Goal: Transaction & Acquisition: Purchase product/service

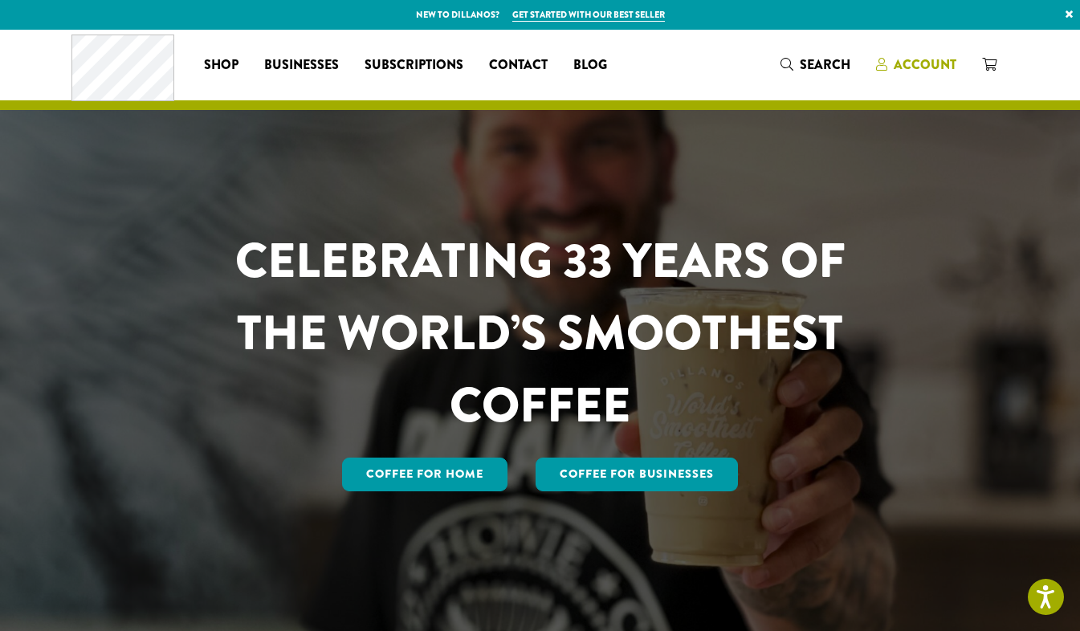
drag, startPoint x: 0, startPoint y: 0, endPoint x: 922, endPoint y: 62, distance: 923.9
click at [922, 62] on span "Account" at bounding box center [925, 64] width 63 height 18
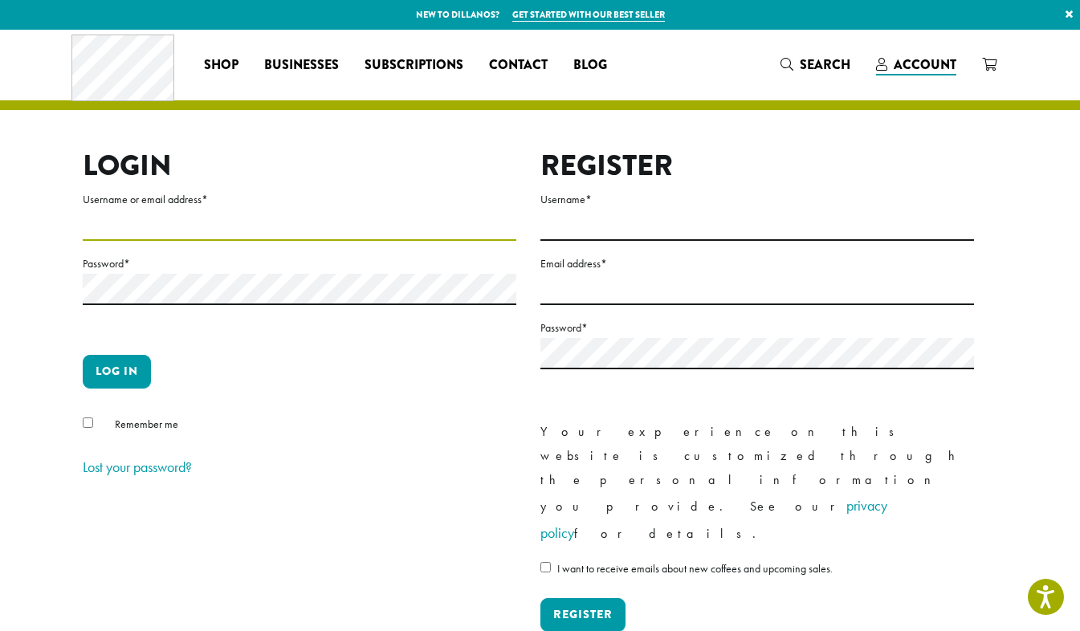
type input "**********"
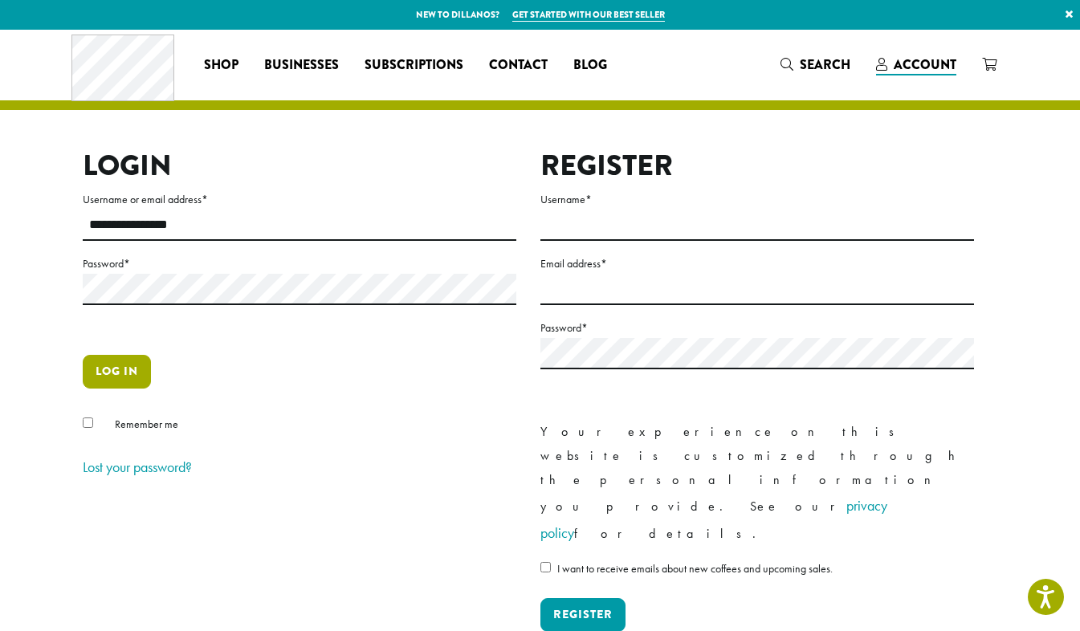
click at [120, 373] on button "Log in" at bounding box center [117, 372] width 68 height 34
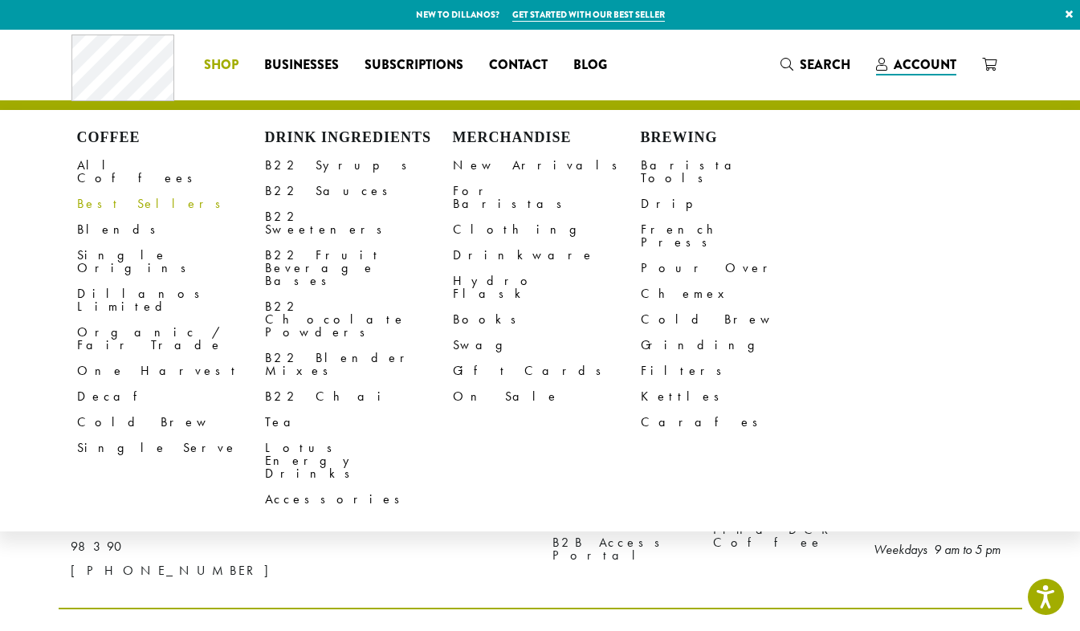
click at [108, 191] on link "Best Sellers" at bounding box center [171, 204] width 188 height 26
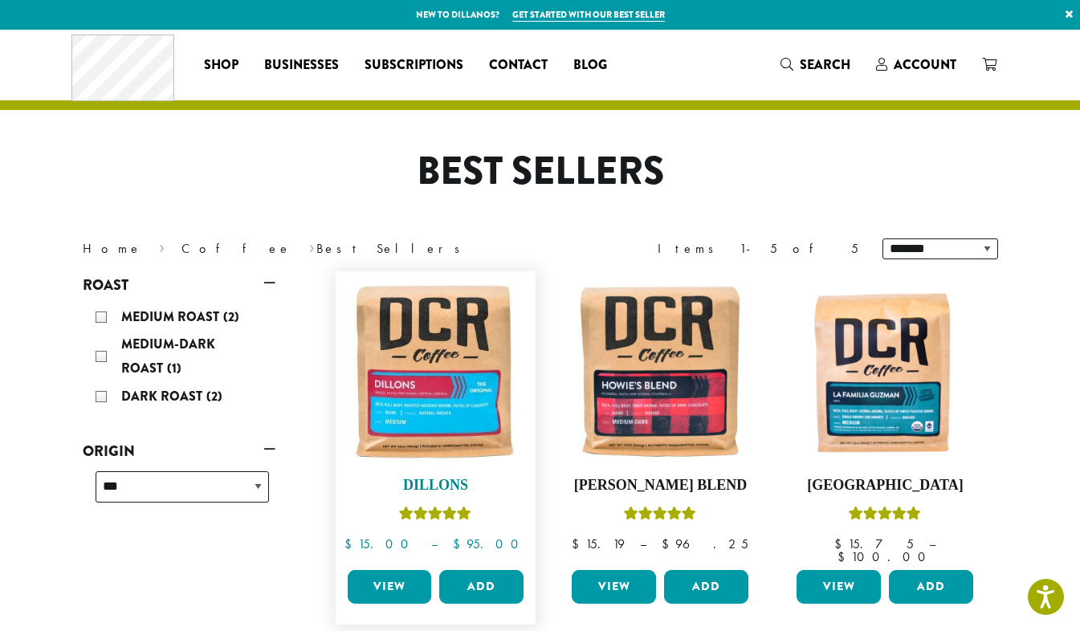
click at [440, 410] on img at bounding box center [435, 371] width 185 height 185
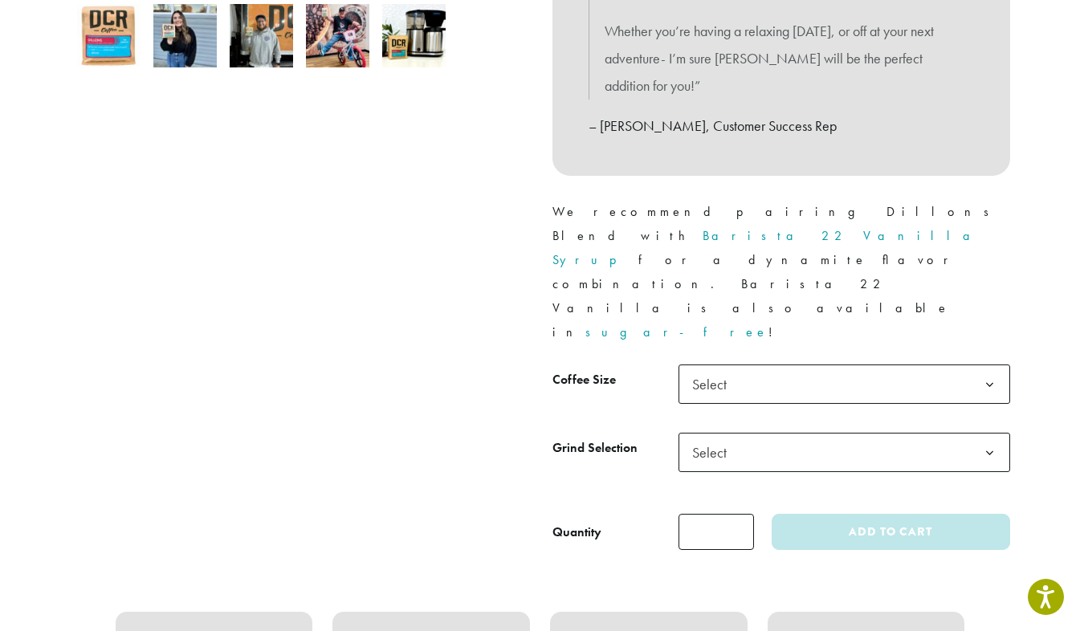
scroll to position [590, 0]
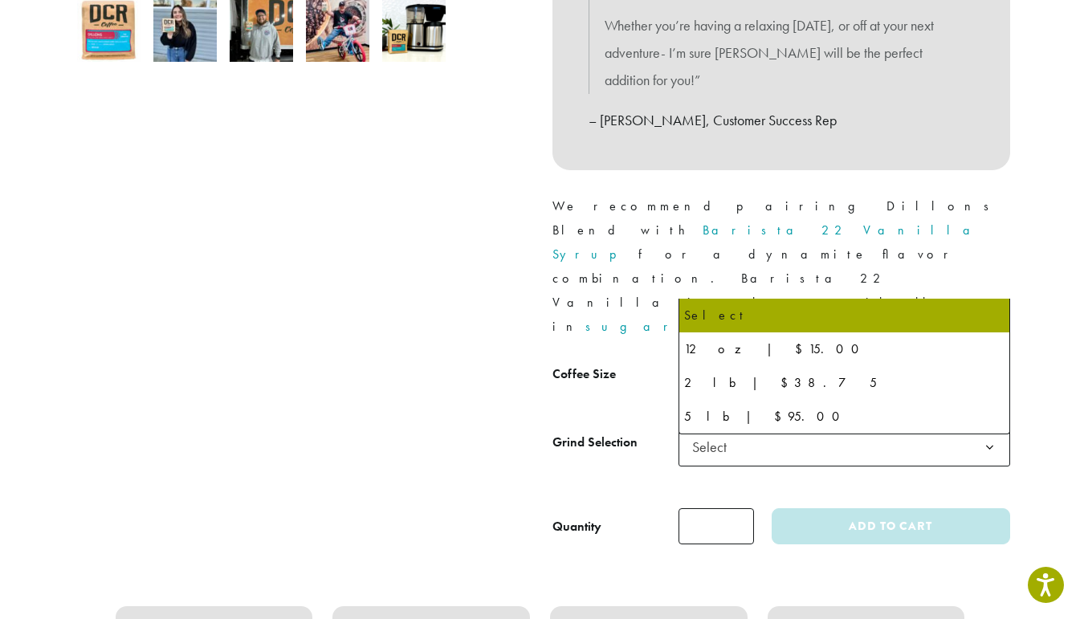
click at [992, 360] on b at bounding box center [989, 379] width 39 height 39
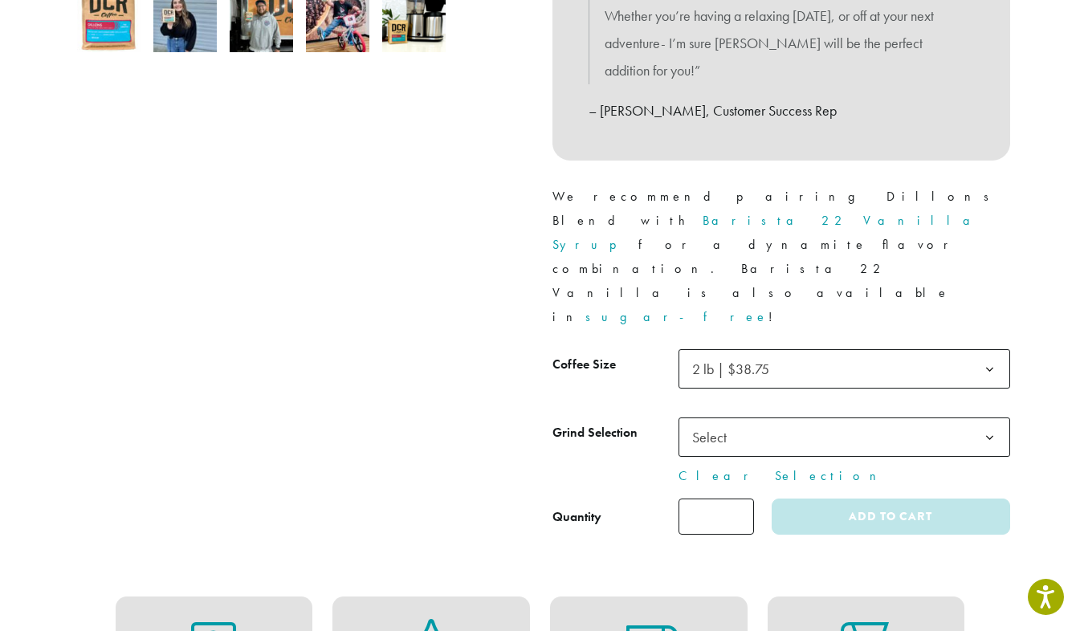
scroll to position [600, 0]
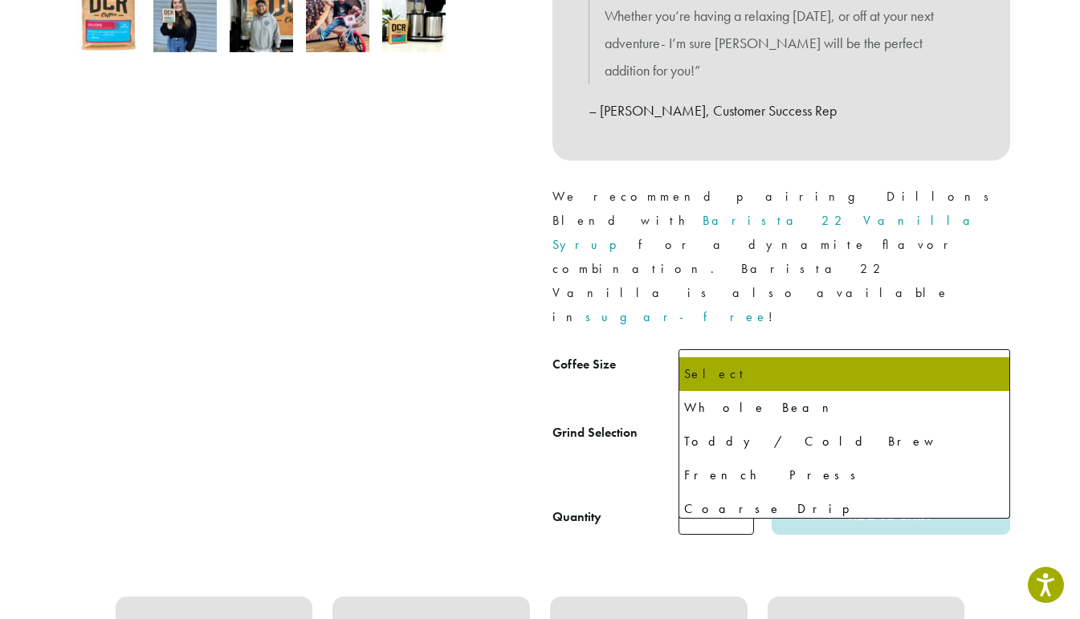
click at [886, 418] on span "Select" at bounding box center [844, 437] width 332 height 39
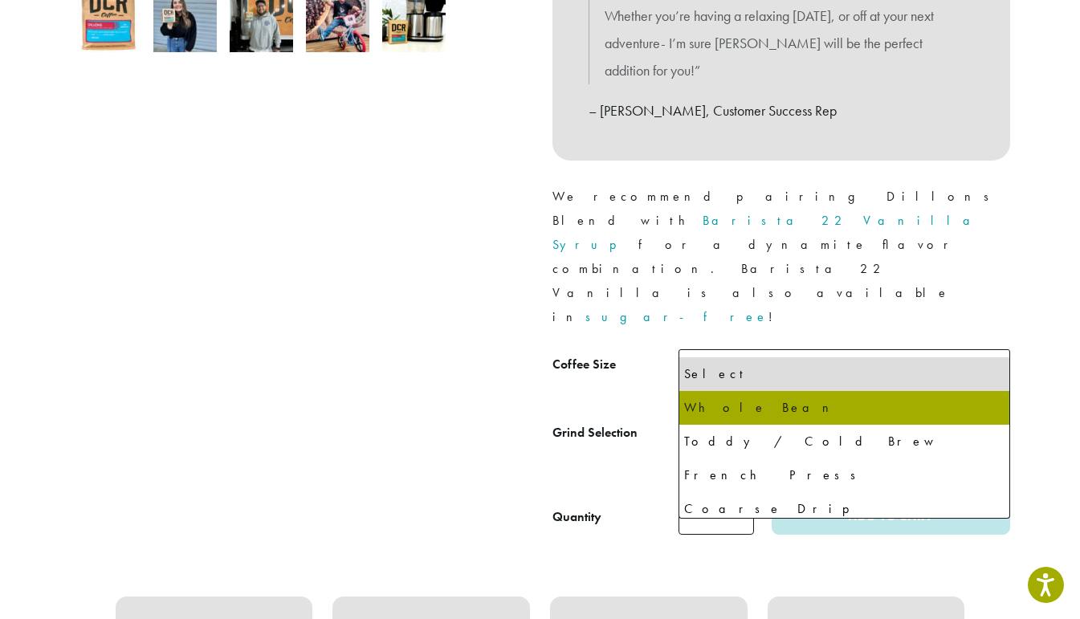
select select "**********"
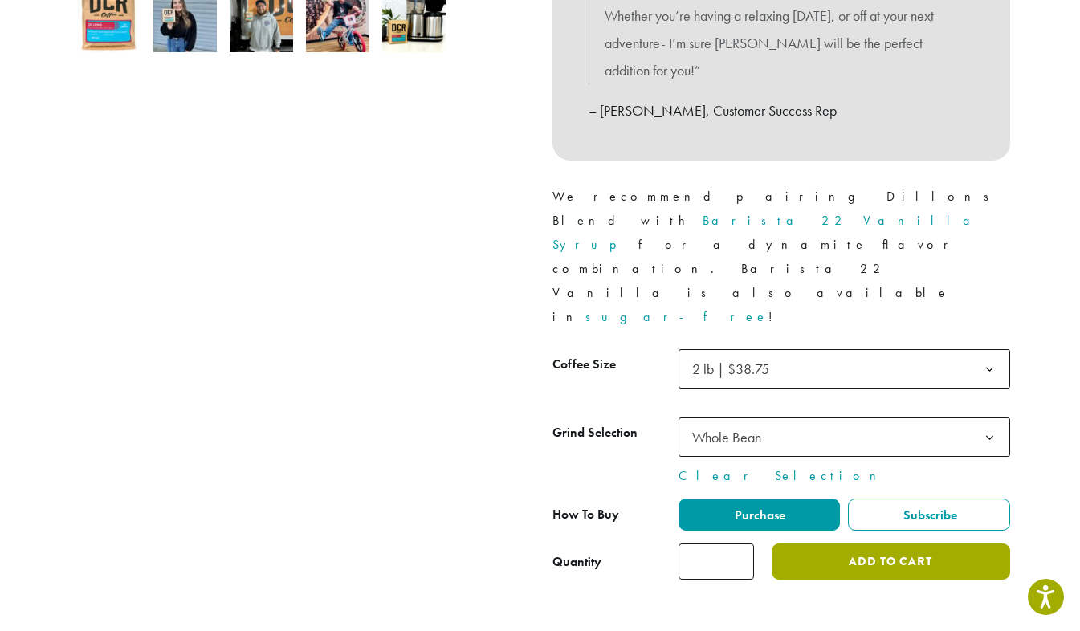
click at [846, 544] on button "Add to cart" at bounding box center [891, 562] width 238 height 36
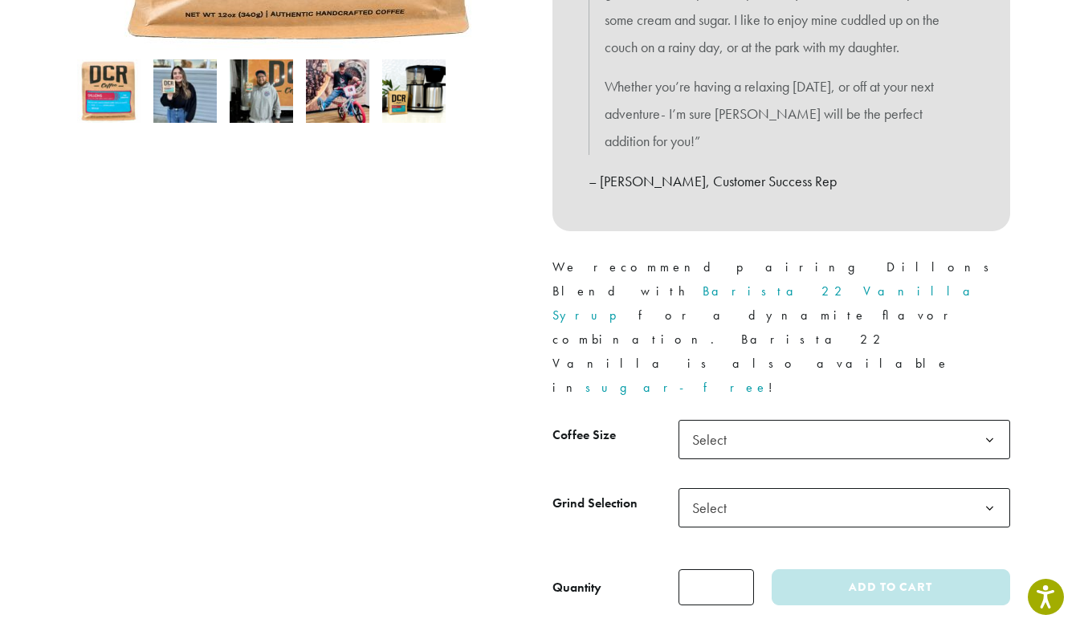
scroll to position [532, 0]
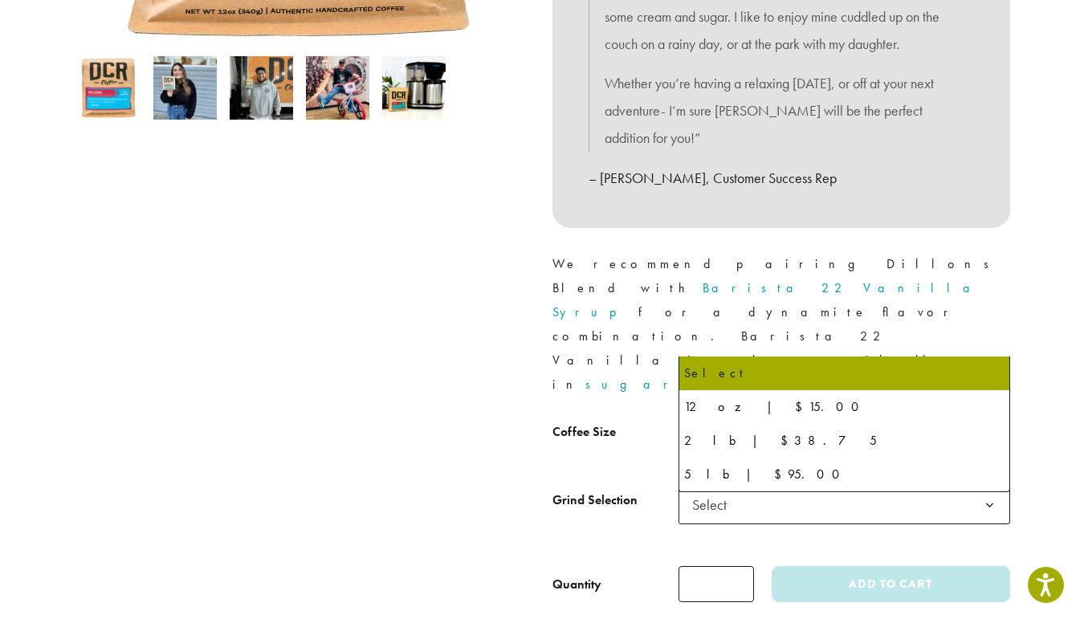
click at [995, 418] on b at bounding box center [989, 437] width 39 height 39
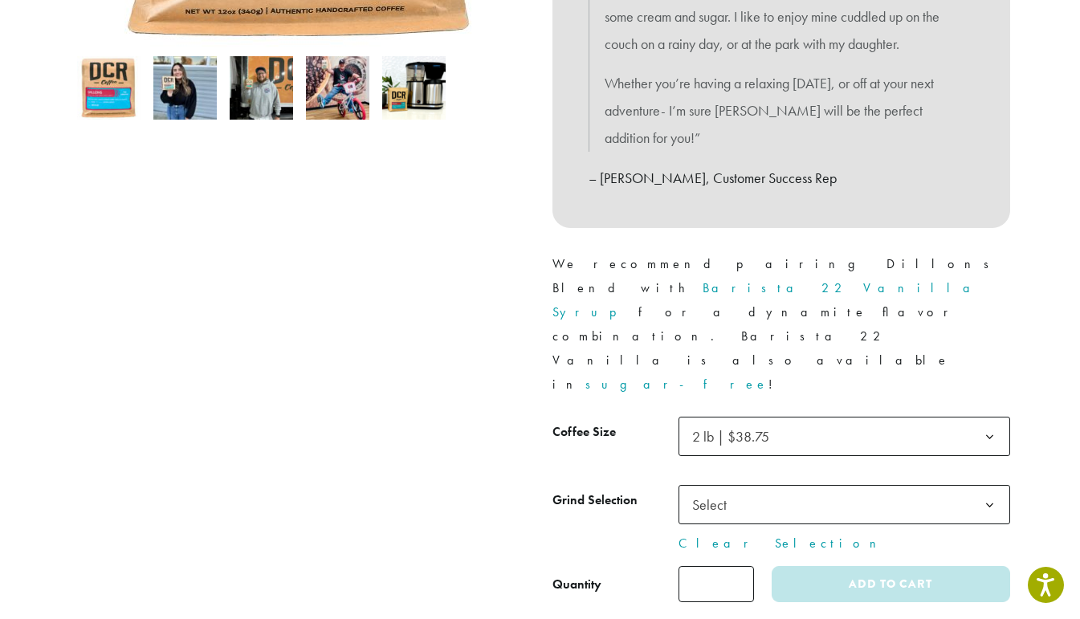
click at [988, 486] on b at bounding box center [989, 505] width 39 height 39
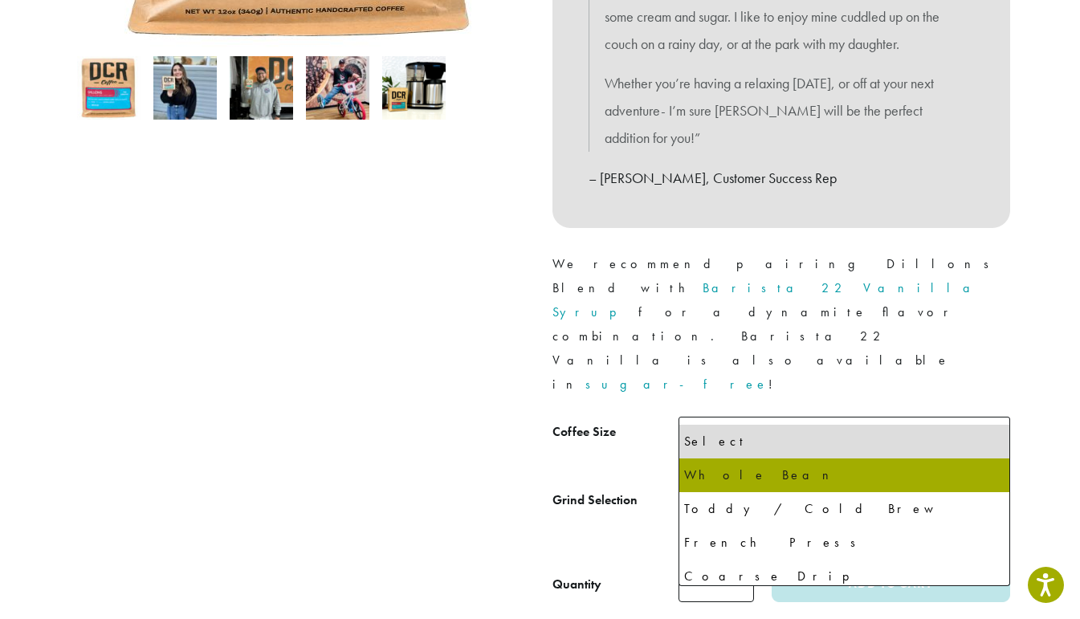
select select "**********"
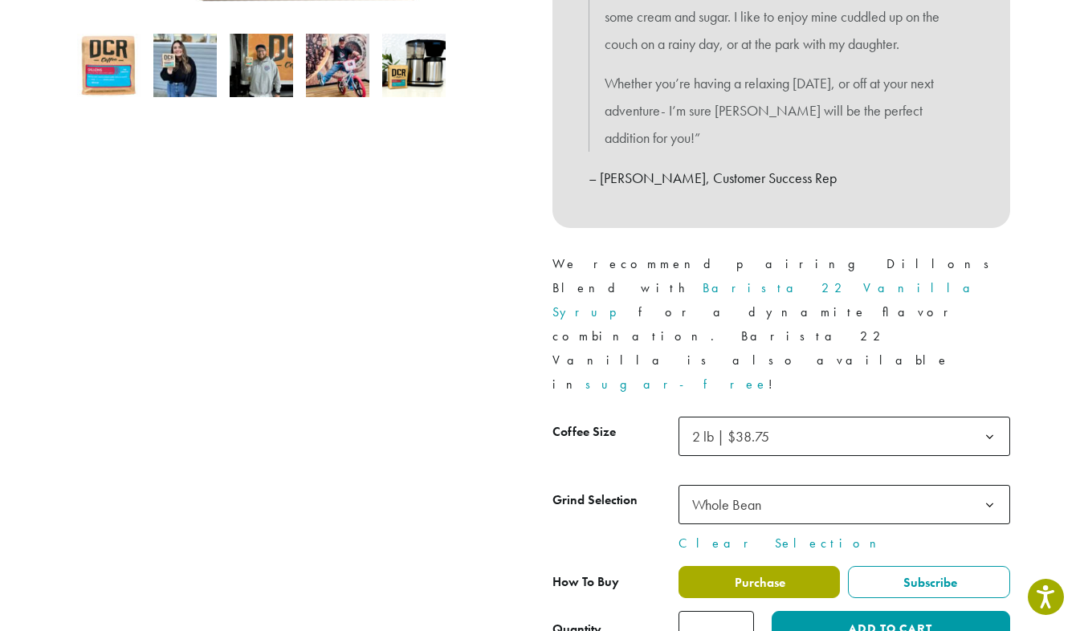
click at [784, 574] on span "Purchase" at bounding box center [758, 582] width 53 height 17
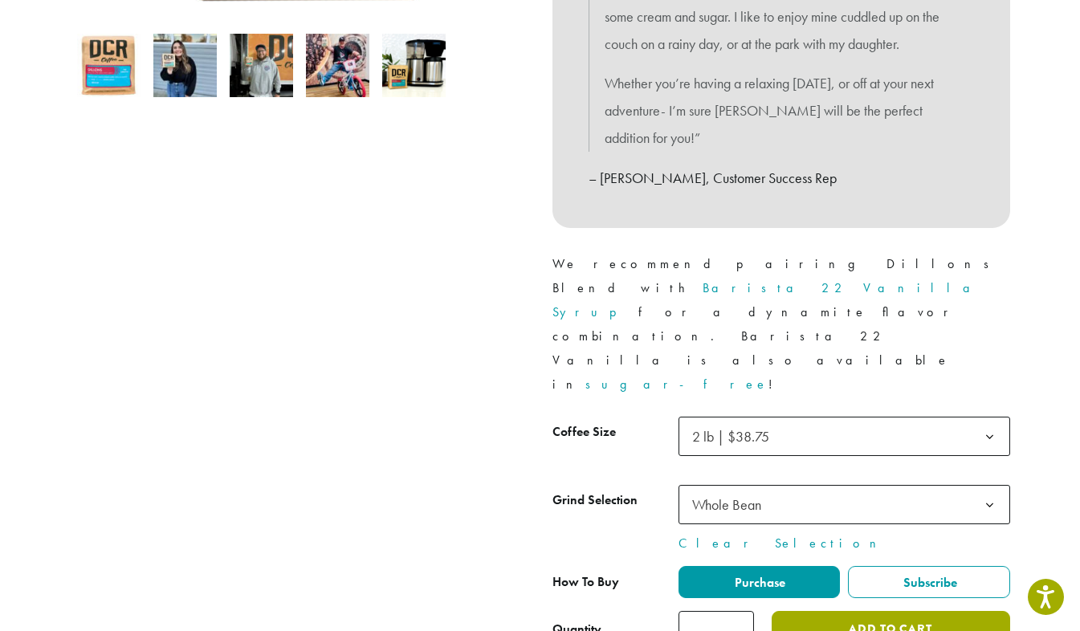
click at [862, 611] on button "Add to cart" at bounding box center [891, 629] width 238 height 36
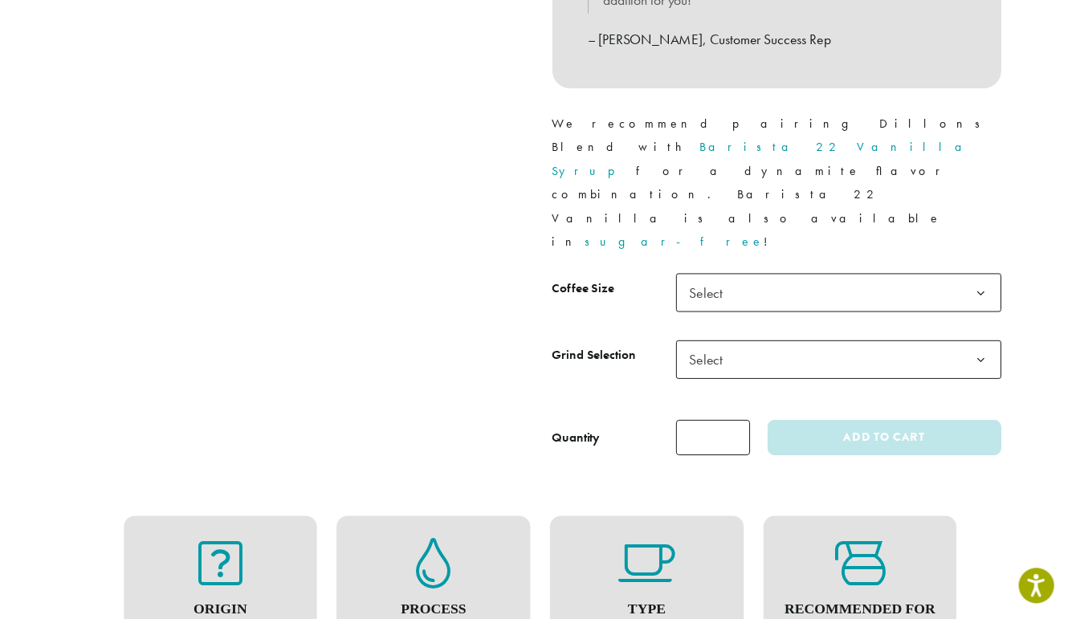
scroll to position [671, 0]
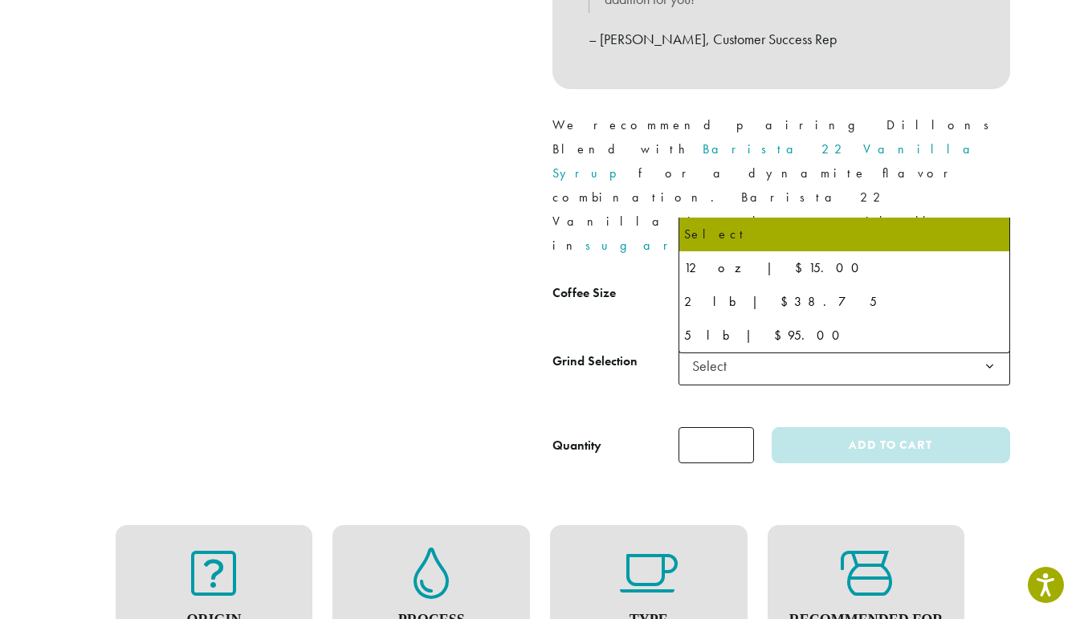
click at [990, 279] on b at bounding box center [989, 298] width 39 height 39
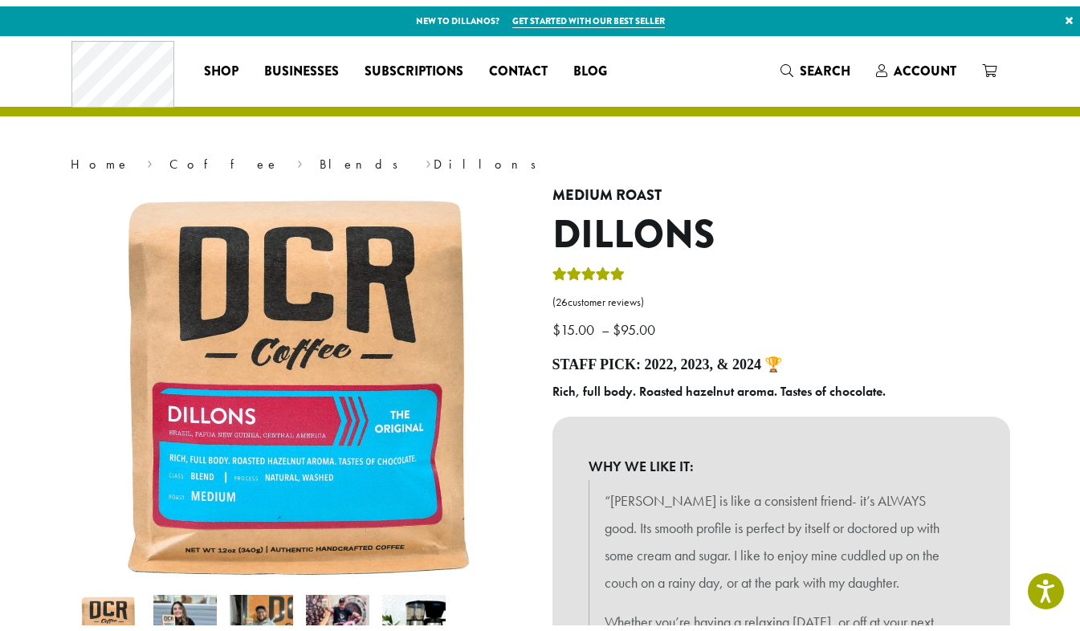
scroll to position [556, 0]
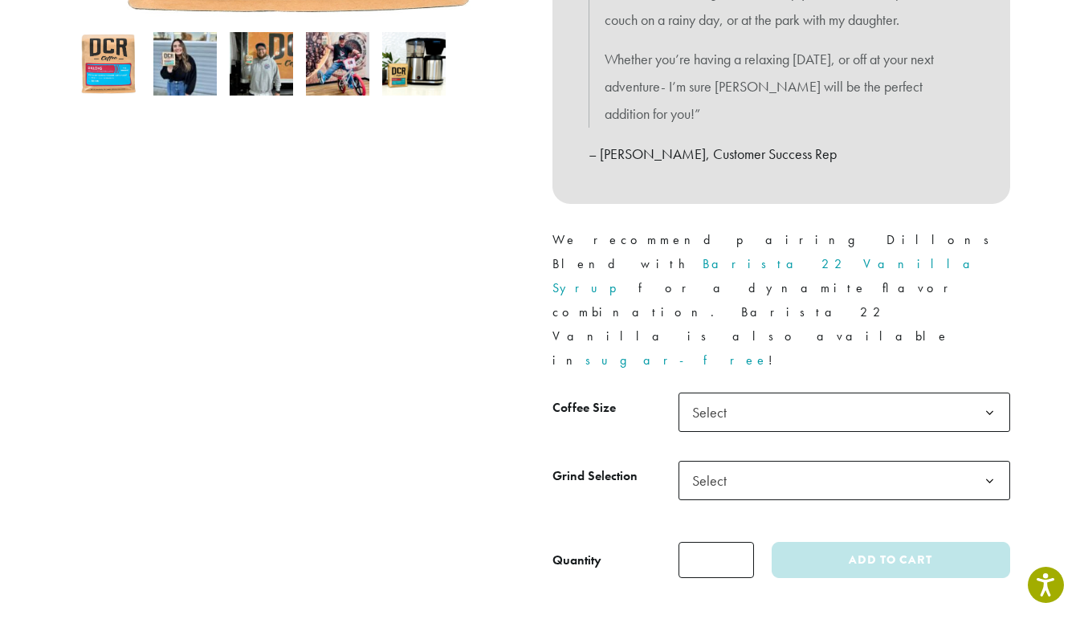
click at [992, 393] on b at bounding box center [989, 412] width 39 height 39
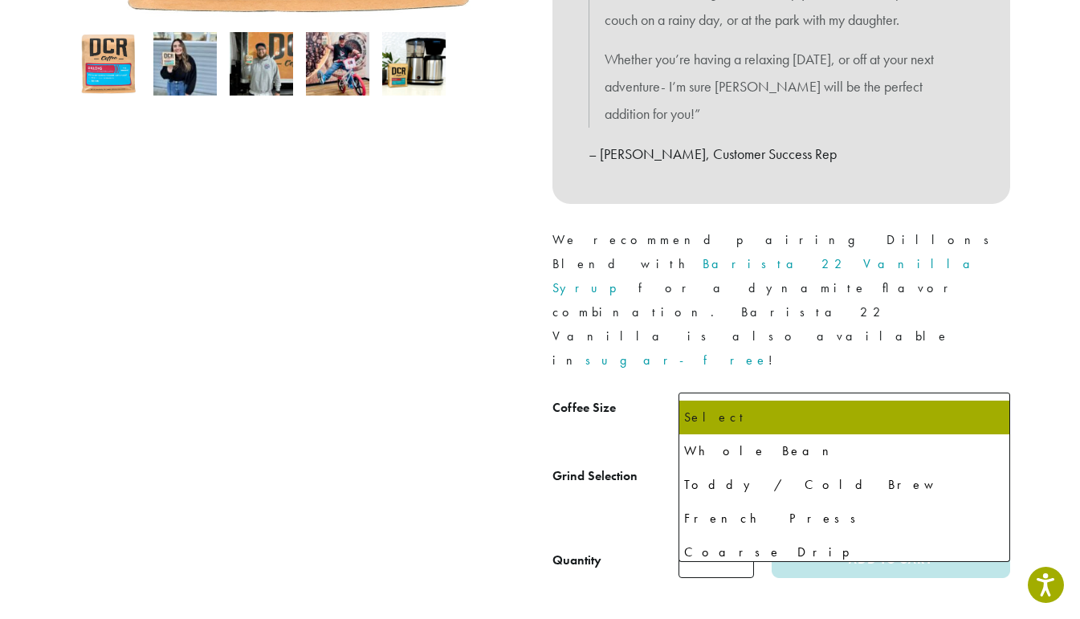
click at [994, 462] on b at bounding box center [989, 481] width 39 height 39
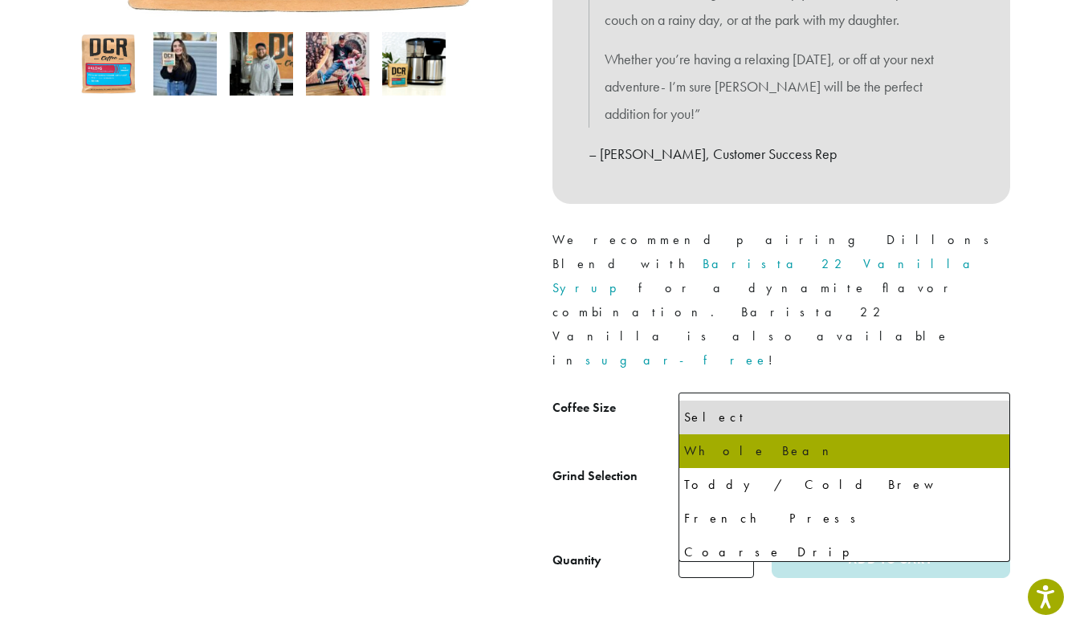
select select "**********"
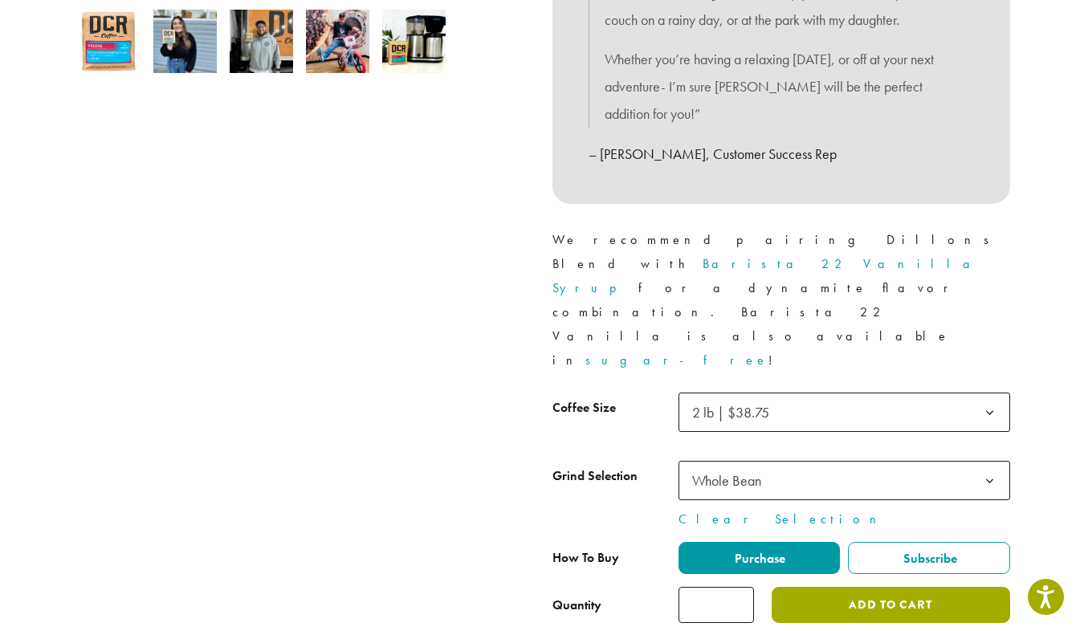
click at [887, 587] on button "Add to cart" at bounding box center [891, 605] width 238 height 36
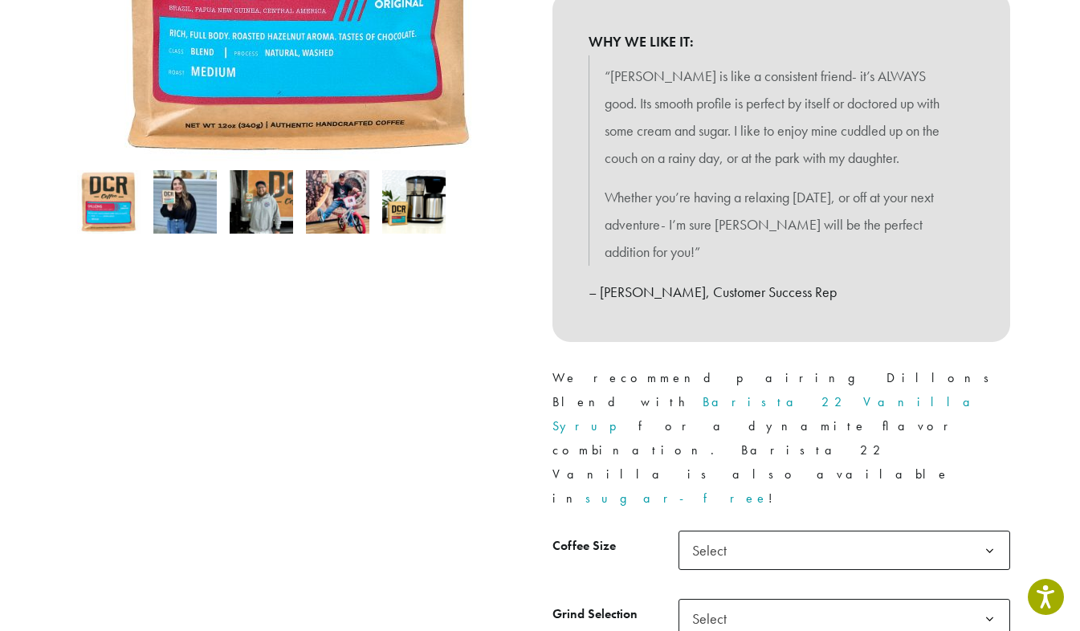
scroll to position [455, 0]
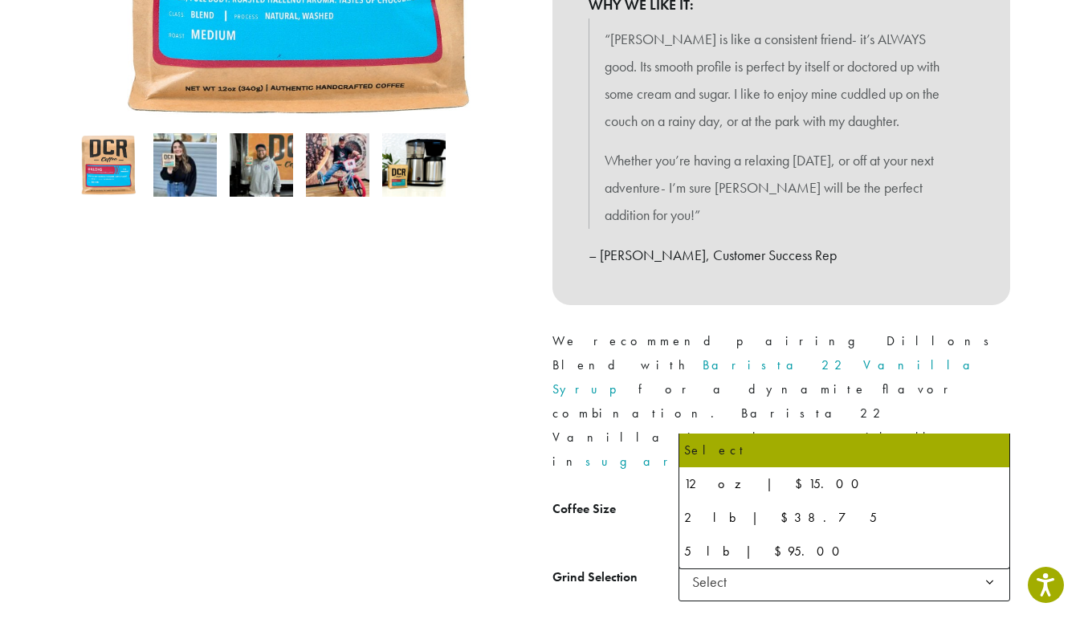
click at [991, 495] on b at bounding box center [989, 514] width 39 height 39
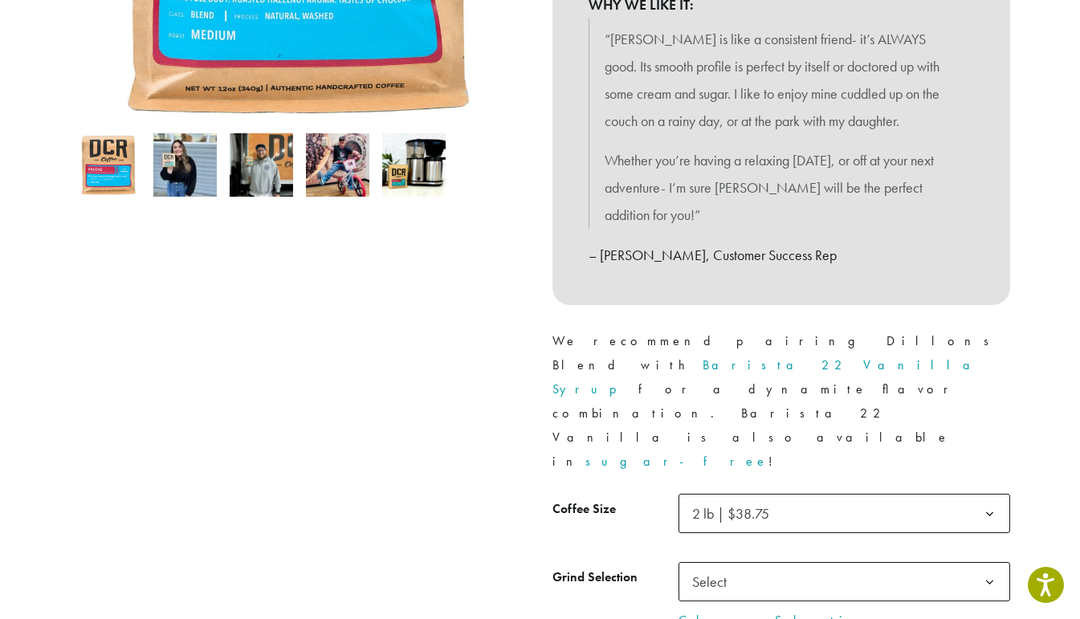
click at [986, 563] on b at bounding box center [989, 582] width 39 height 39
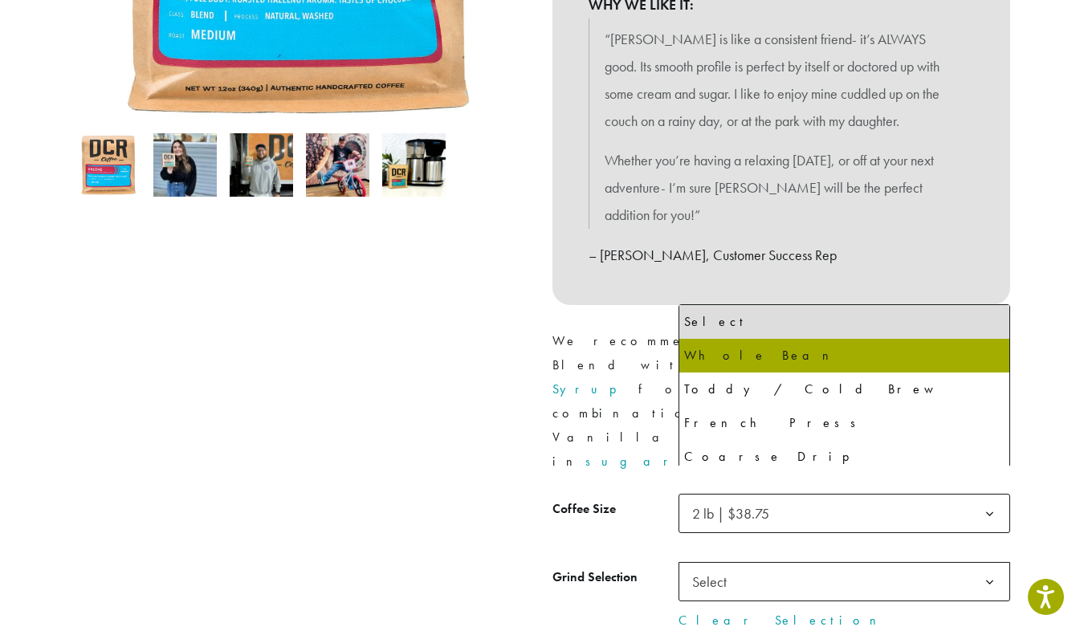
select select "**********"
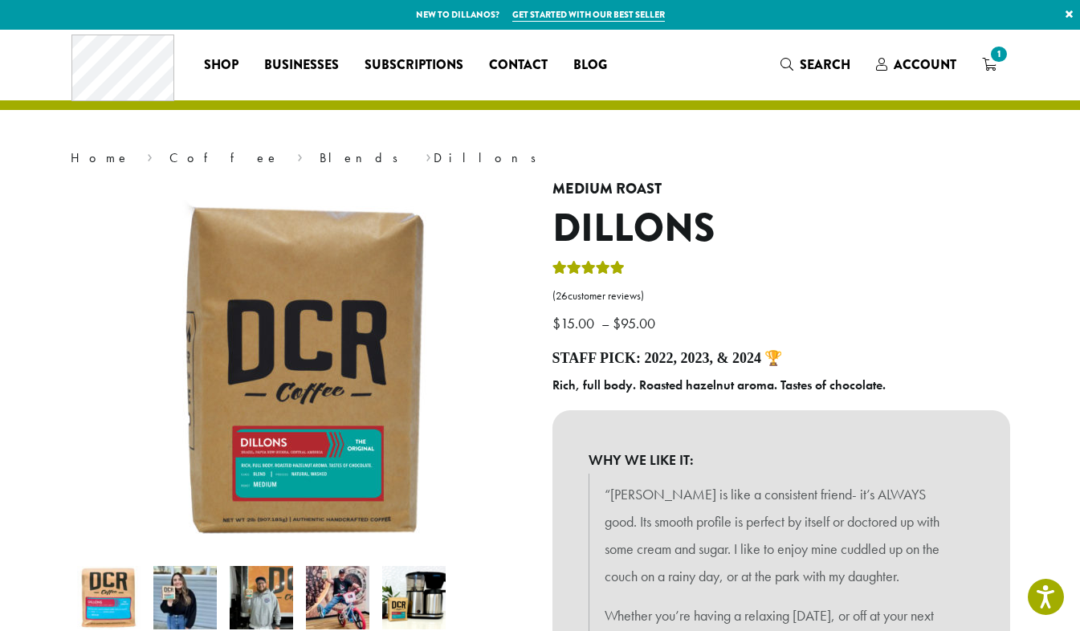
scroll to position [2, 0]
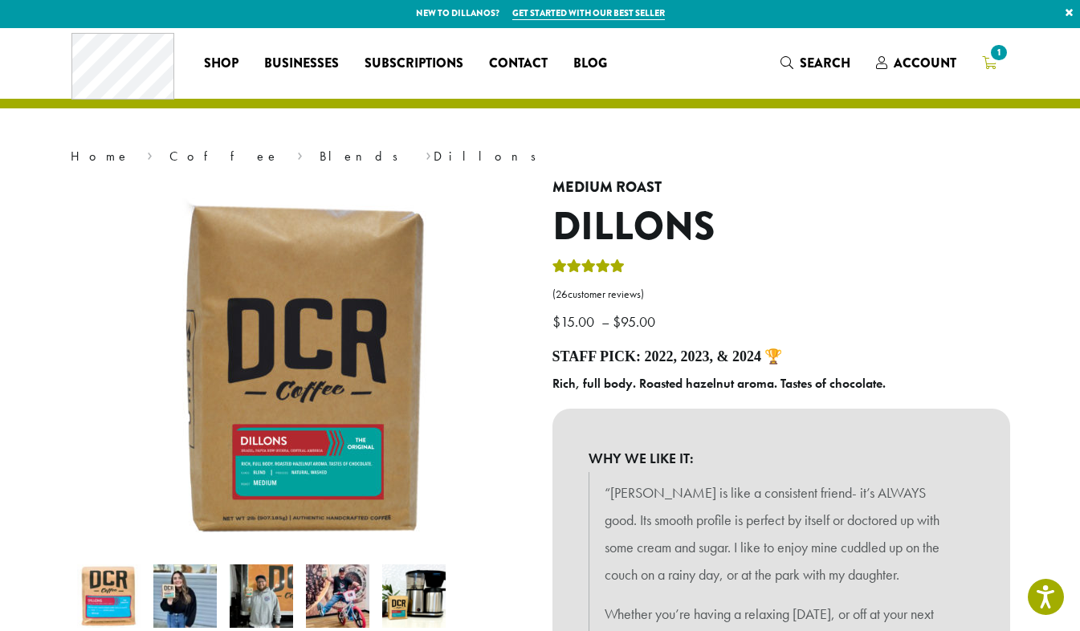
click at [992, 59] on span "1" at bounding box center [999, 53] width 22 height 22
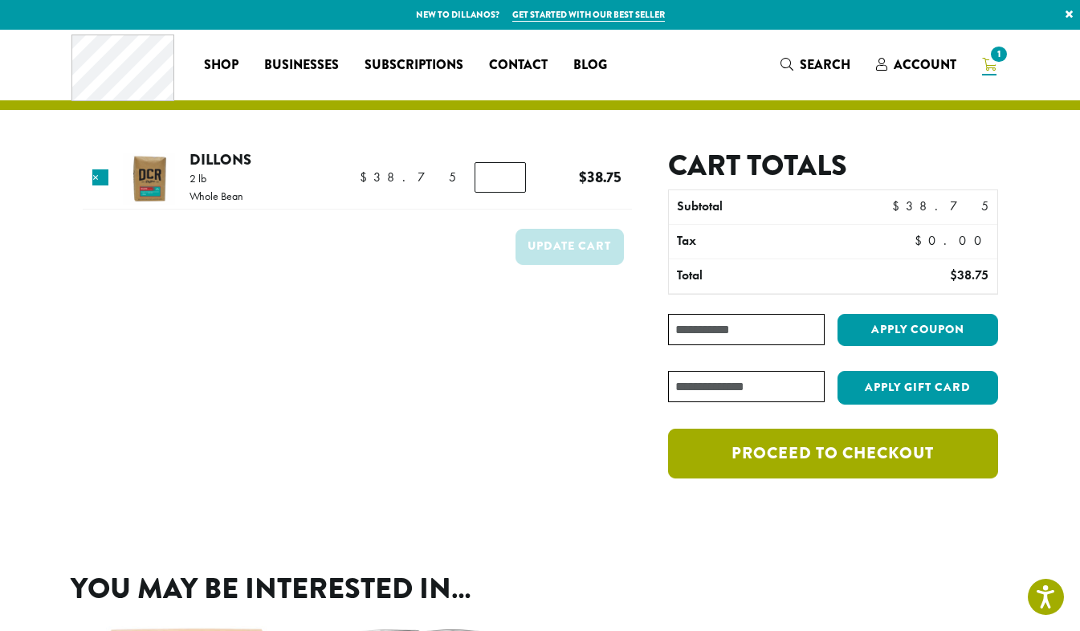
click at [850, 456] on link "Proceed to checkout" at bounding box center [832, 454] width 329 height 50
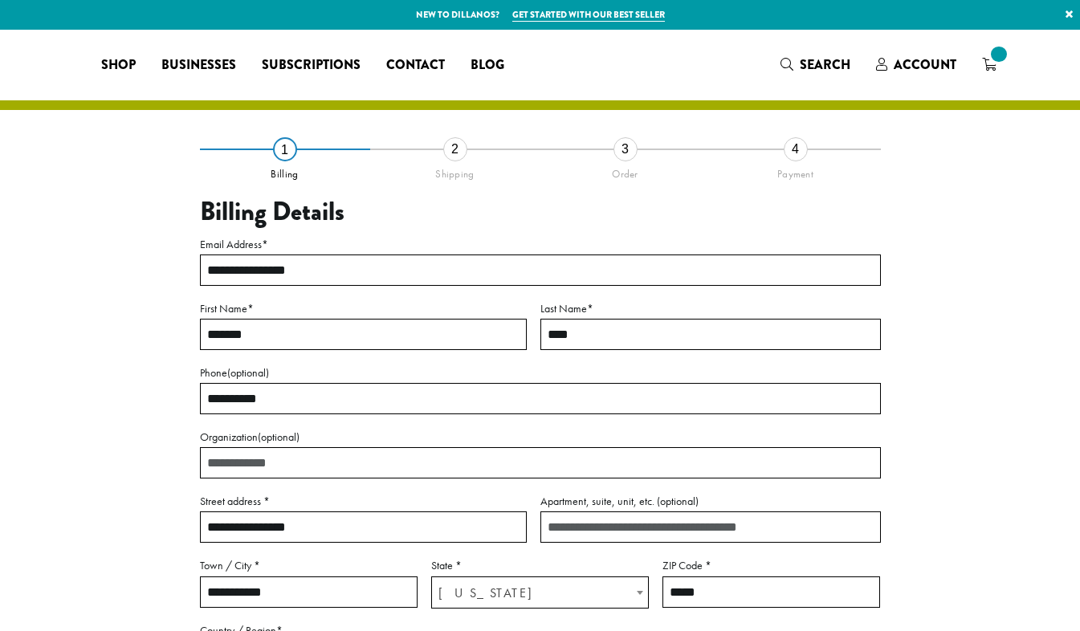
select select "**"
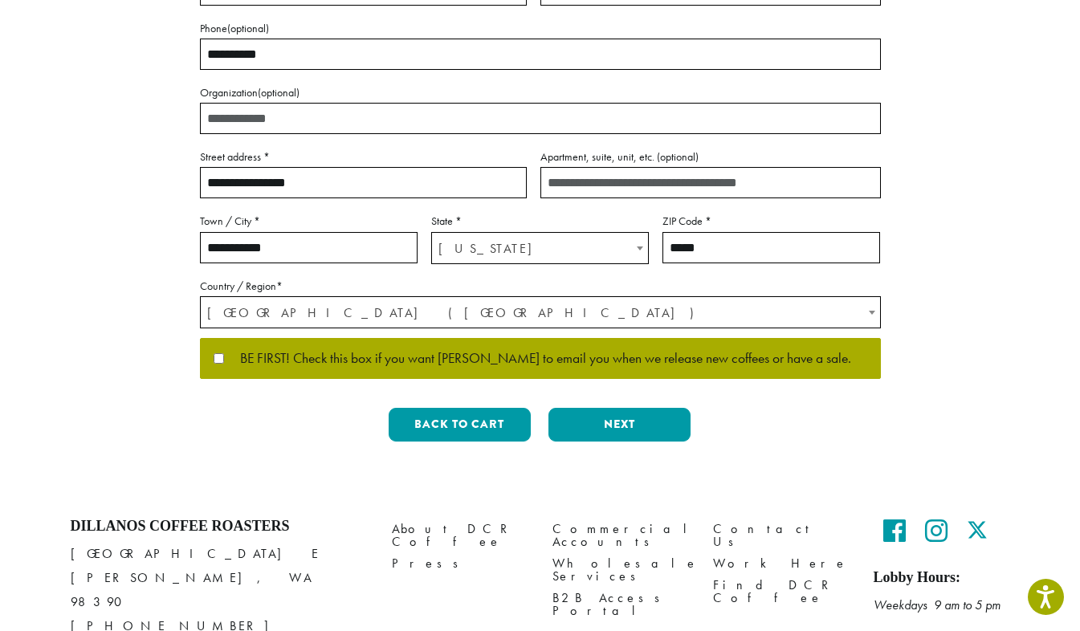
scroll to position [345, 0]
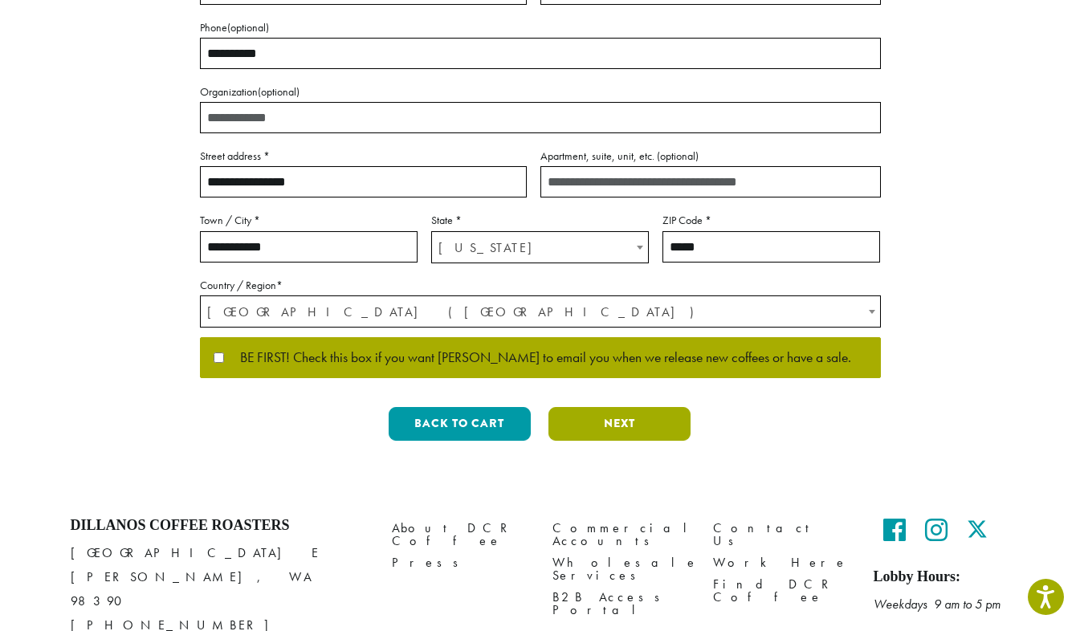
click at [615, 429] on button "Next" at bounding box center [619, 424] width 142 height 34
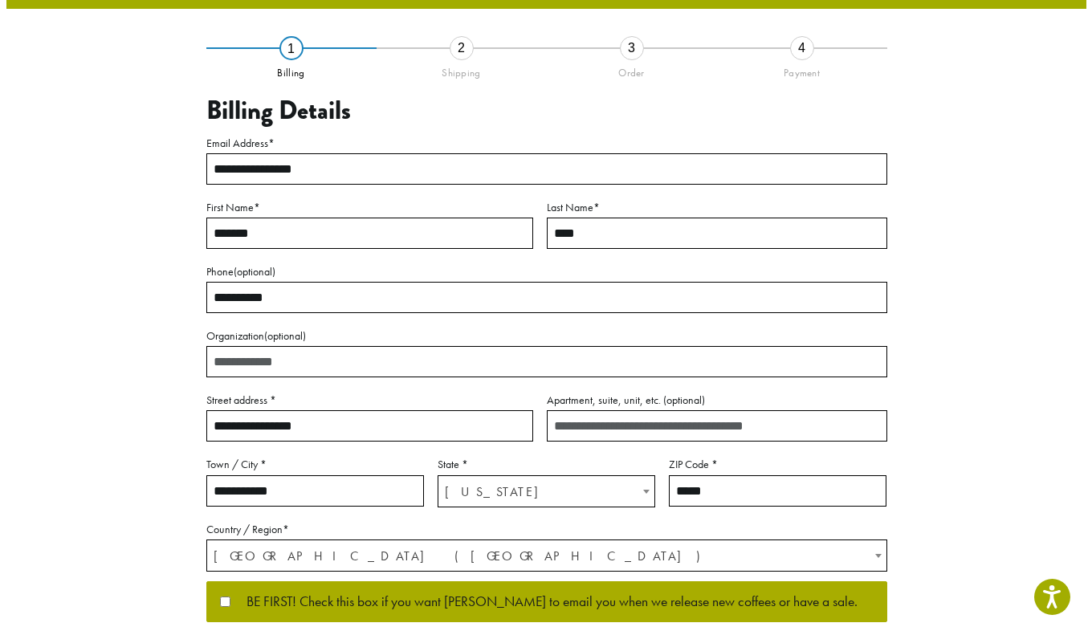
scroll to position [47, 0]
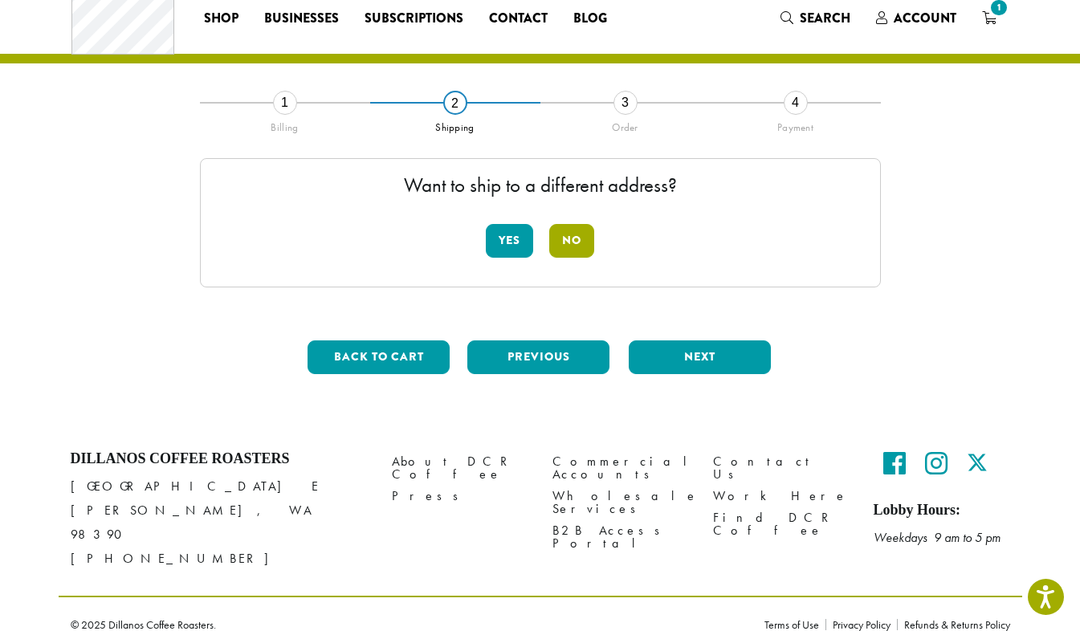
click at [573, 246] on button "No" at bounding box center [571, 241] width 45 height 34
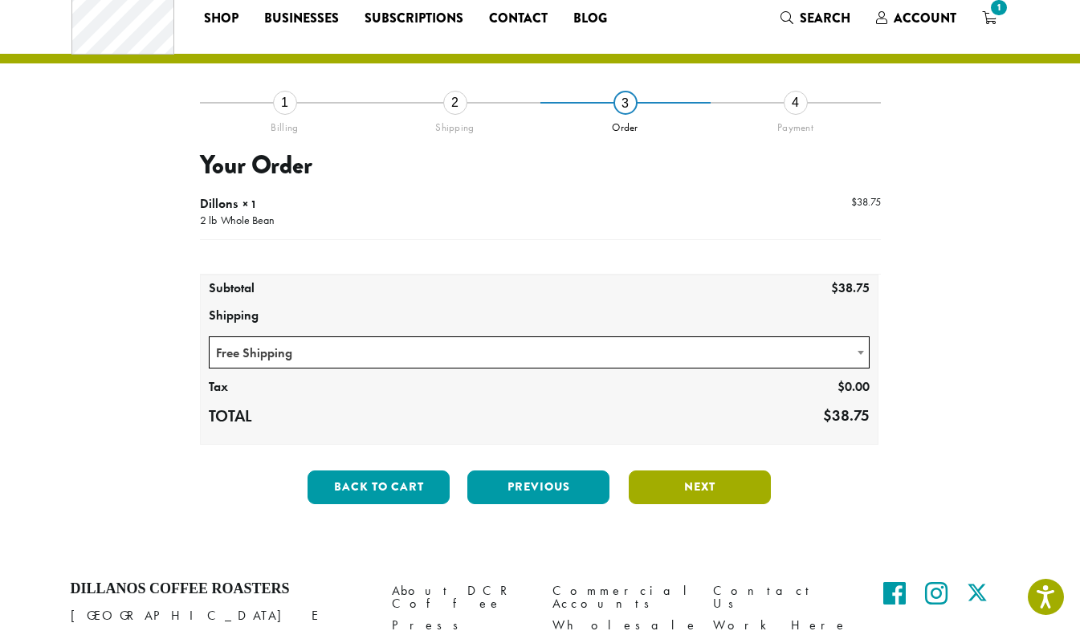
click at [699, 491] on button "Next" at bounding box center [700, 488] width 142 height 34
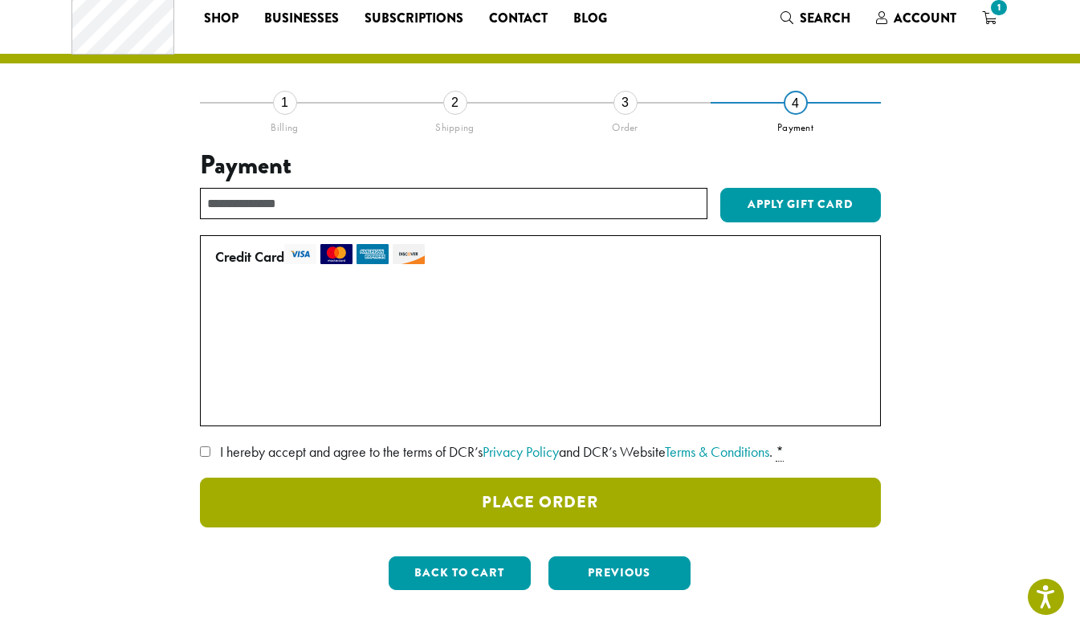
click at [608, 503] on button "Place Order" at bounding box center [540, 503] width 681 height 50
